Goal: Connect with others: Connect with others

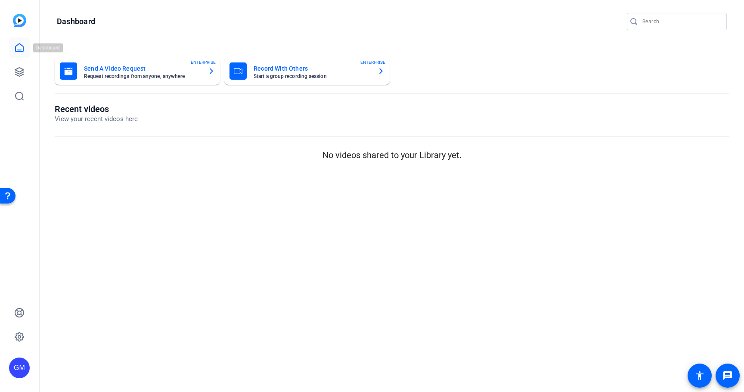
click at [18, 46] on icon at bounding box center [19, 48] width 10 height 10
click at [23, 66] on link at bounding box center [19, 72] width 21 height 21
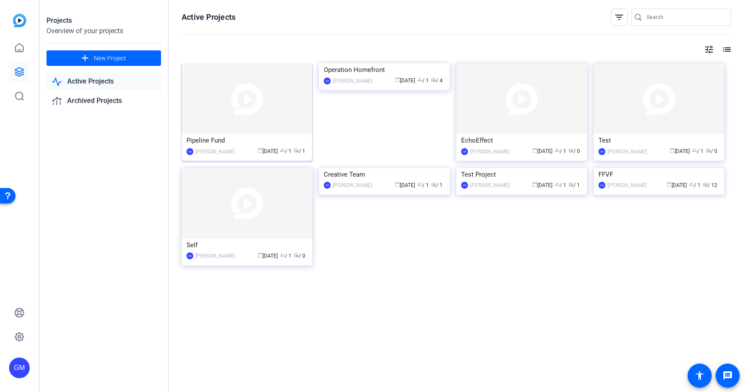
click at [248, 99] on img at bounding box center [247, 98] width 130 height 71
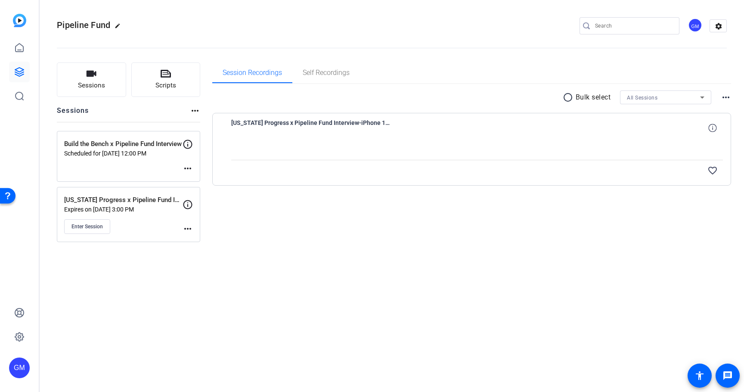
click at [292, 122] on span "Wisconsin Progress x Pipeline Fund Interview-iPhone 16 Pro-2025-08-20-15-01-14-…" at bounding box center [310, 127] width 159 height 21
click at [276, 231] on div "Session Recordings Self Recordings radio_button_unchecked Bulk select All Sessi…" at bounding box center [471, 151] width 519 height 179
click at [150, 213] on div "Wisconsin Progress x Pipeline Fund Interview Expires on Aug 27, 2025 @ 3:00 PM …" at bounding box center [123, 214] width 118 height 39
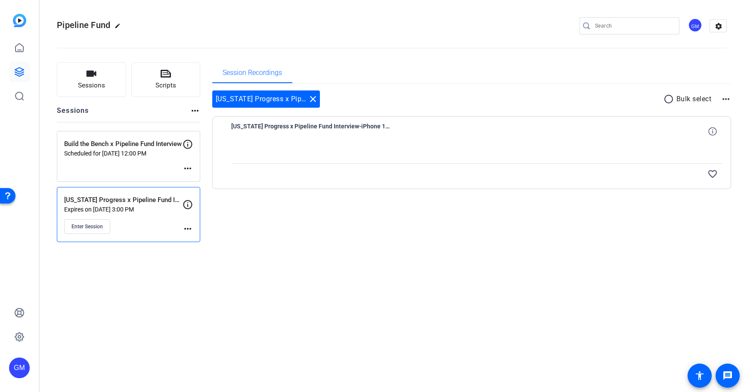
click at [461, 135] on div "Wisconsin Progress x Pipeline Fund Interview-iPhone 16 Pro-2025-08-20-15-01-14-…" at bounding box center [477, 131] width 492 height 21
click at [697, 22] on div "GM" at bounding box center [695, 25] width 14 height 14
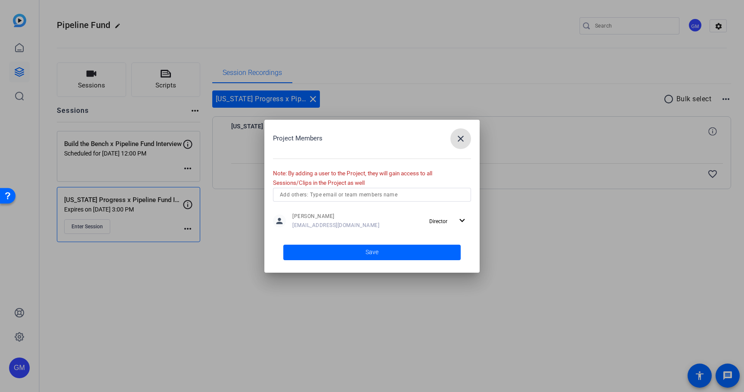
click at [465, 138] on mat-icon "close" at bounding box center [460, 138] width 10 height 10
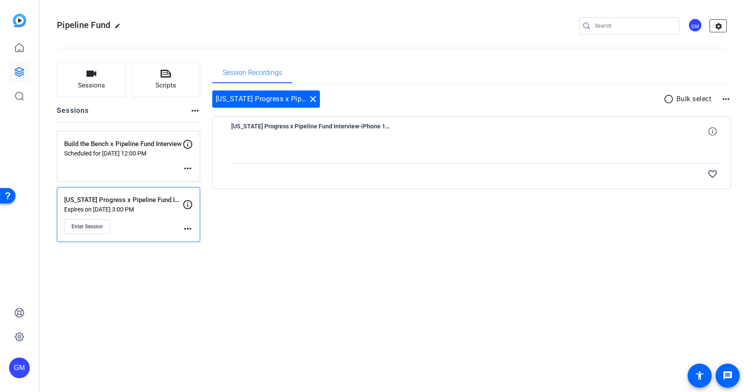
click at [716, 23] on mat-icon "settings" at bounding box center [718, 26] width 17 height 13
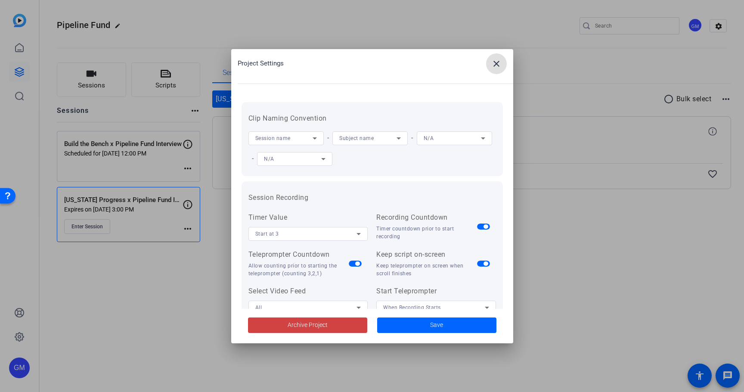
click at [607, 71] on div at bounding box center [372, 196] width 744 height 392
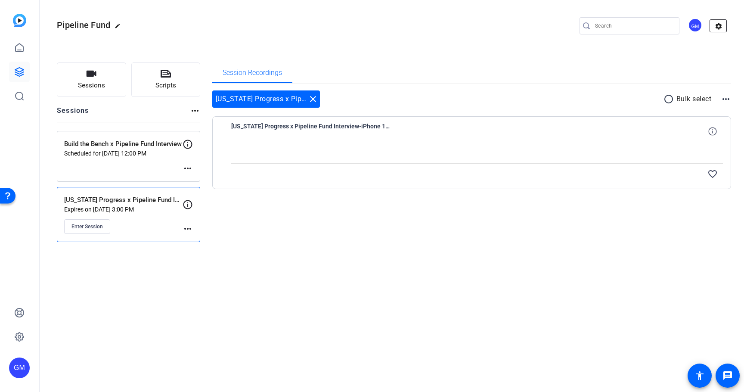
click at [710, 22] on mat-icon "settings" at bounding box center [718, 26] width 17 height 13
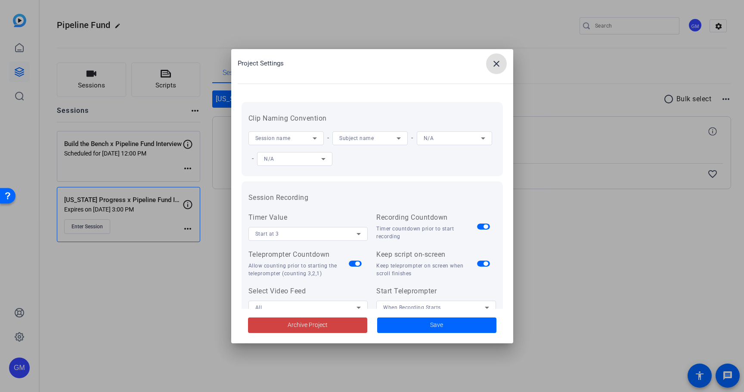
click at [498, 65] on mat-icon "close" at bounding box center [496, 64] width 10 height 10
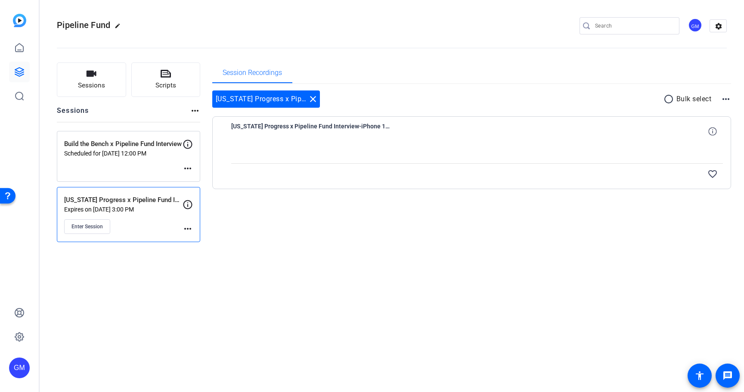
click at [691, 30] on div "GM" at bounding box center [695, 25] width 14 height 14
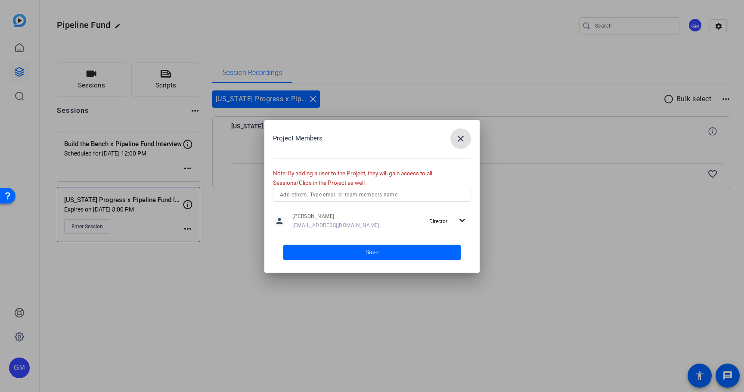
click at [459, 136] on mat-icon "close" at bounding box center [460, 138] width 10 height 10
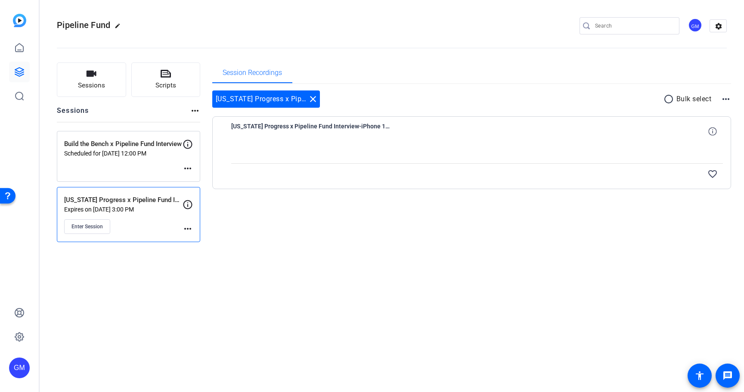
click at [15, 371] on div "GM" at bounding box center [19, 367] width 21 height 21
click at [117, 353] on mat-icon "logout" at bounding box center [114, 355] width 10 height 10
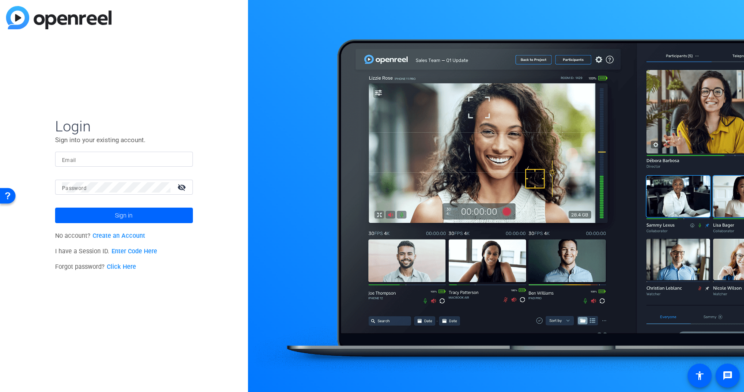
type input "video@gambitstrategies.com"
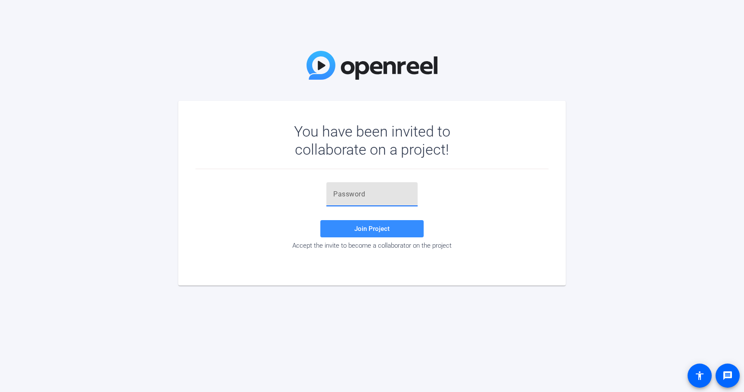
click at [371, 189] on input "text" at bounding box center [371, 194] width 77 height 10
click at [347, 196] on input "text" at bounding box center [371, 194] width 77 height 10
paste input ";9MHm5"
type input ";9MHm5"
click at [351, 226] on span at bounding box center [371, 228] width 103 height 21
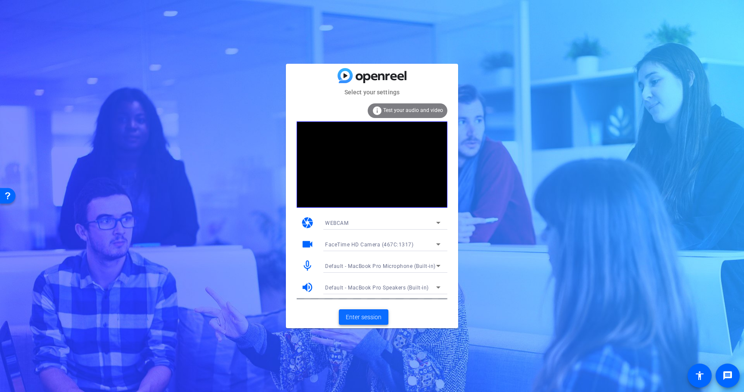
click at [366, 315] on span "Enter session" at bounding box center [364, 316] width 36 height 9
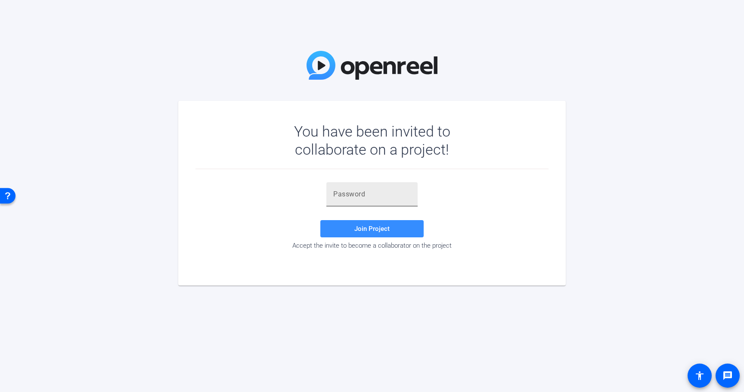
click at [381, 193] on input "text" at bounding box center [371, 194] width 77 height 10
click at [352, 199] on div at bounding box center [371, 194] width 77 height 24
paste input ";9MHm5"
type input ";9MHm5"
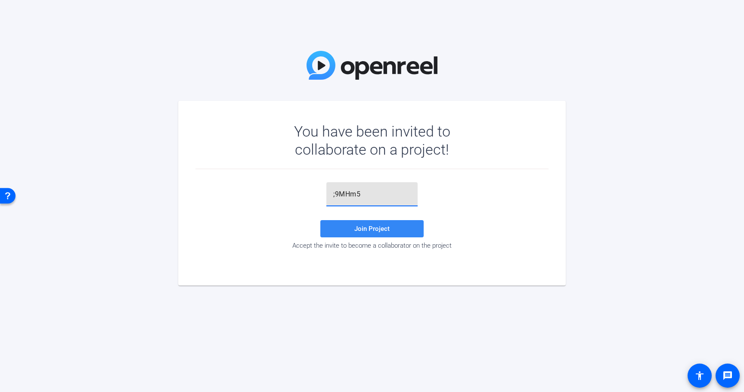
click at [368, 227] on span "Join Project" at bounding box center [371, 229] width 35 height 8
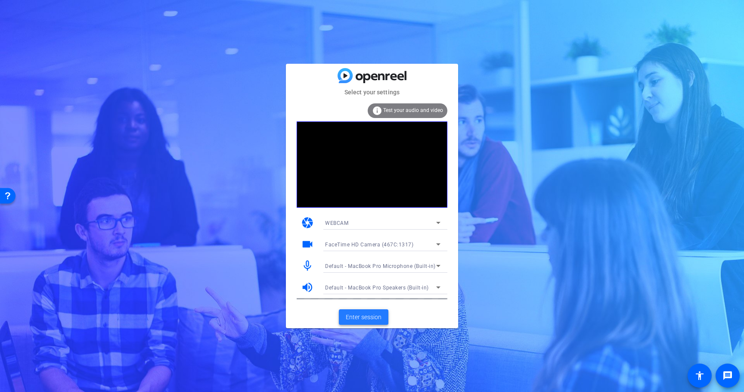
click at [365, 315] on span "Enter session" at bounding box center [364, 316] width 36 height 9
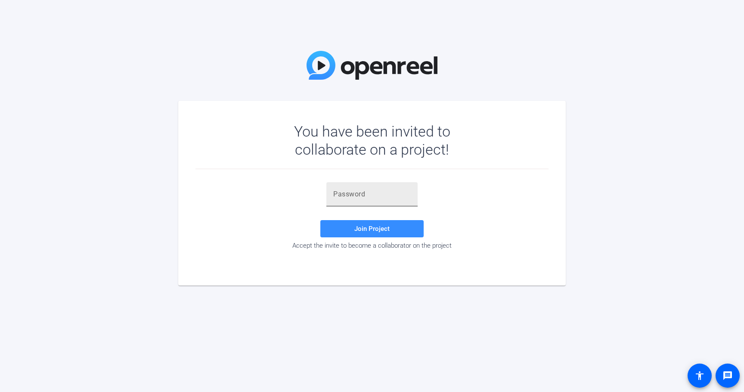
click at [359, 189] on input "text" at bounding box center [371, 194] width 77 height 10
paste input ";9MHm5"
type input ";9MHm5"
click at [354, 229] on span at bounding box center [371, 228] width 103 height 21
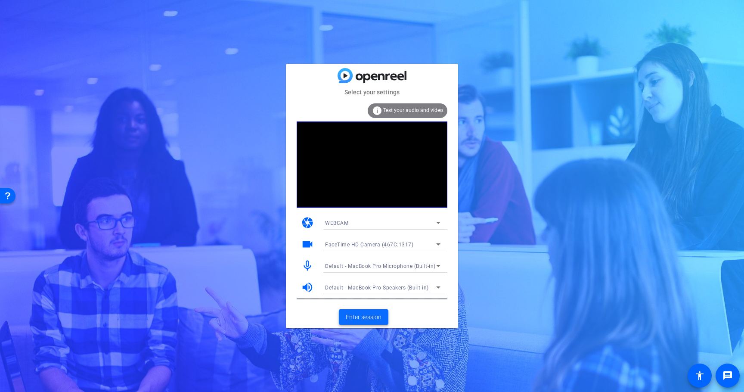
click at [365, 321] on span at bounding box center [363, 316] width 49 height 21
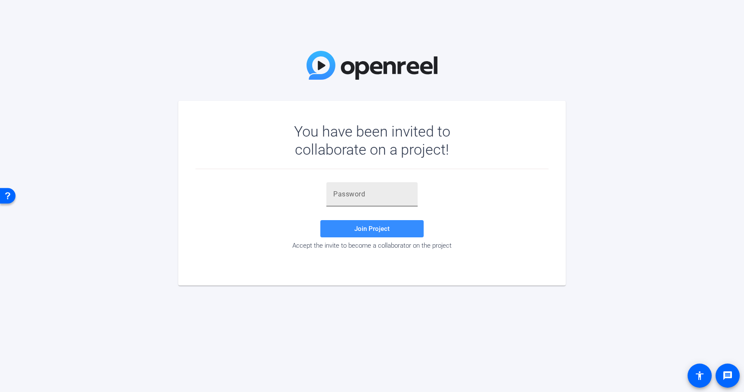
click at [364, 185] on div at bounding box center [371, 194] width 77 height 24
click at [362, 192] on input "text" at bounding box center [371, 194] width 77 height 10
paste input ";9MHm5"
type input ";9MHm5"
click at [352, 226] on span at bounding box center [371, 228] width 103 height 21
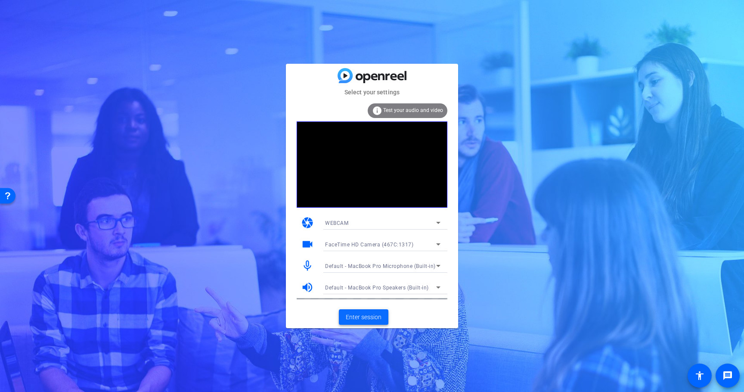
click at [367, 314] on span "Enter session" at bounding box center [364, 316] width 36 height 9
